Goal: Transaction & Acquisition: Purchase product/service

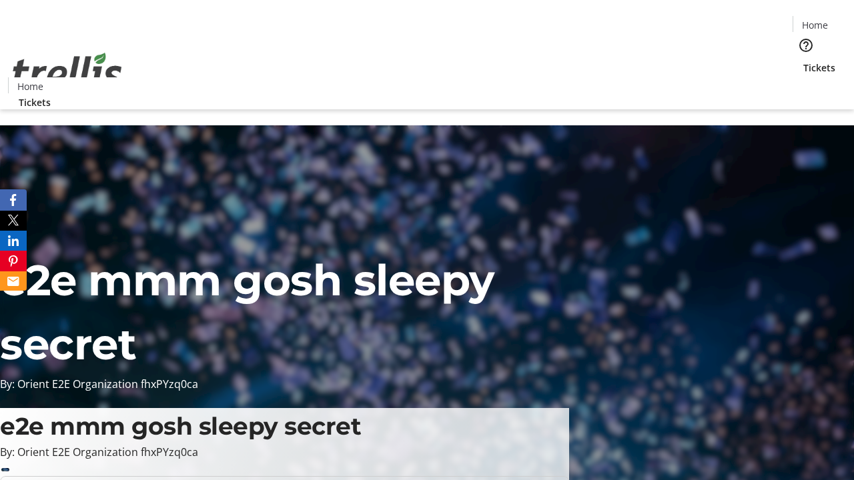
click at [803, 61] on span "Tickets" at bounding box center [819, 68] width 32 height 14
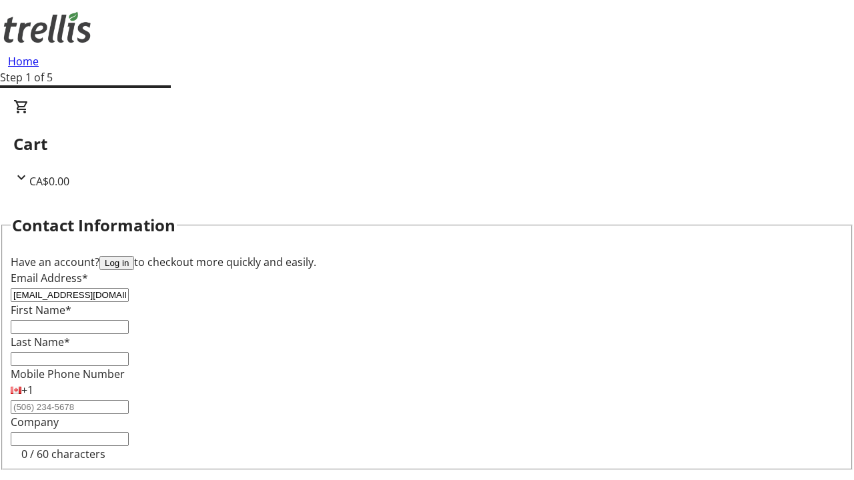
type input "[EMAIL_ADDRESS][DOMAIN_NAME]"
type input "Hayley"
type input "Waters"
